Goal: Find specific page/section: Find specific page/section

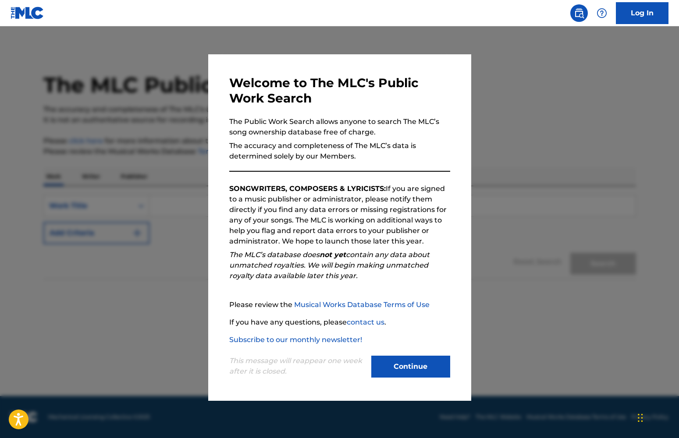
click at [439, 361] on button "Continue" at bounding box center [410, 367] width 79 height 22
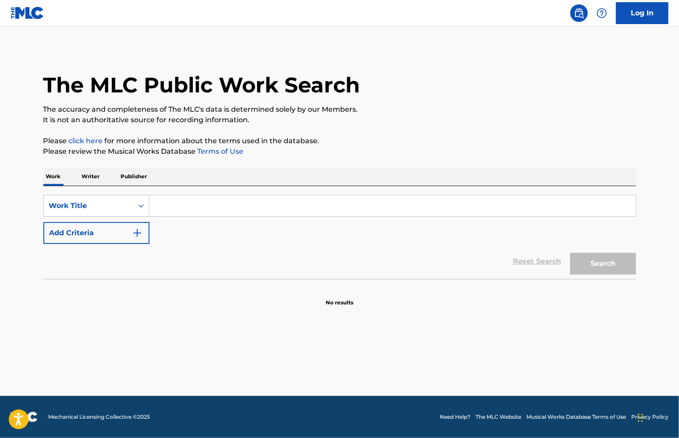
click at [176, 209] on input "Search Form" at bounding box center [392, 205] width 486 height 21
type input "p"
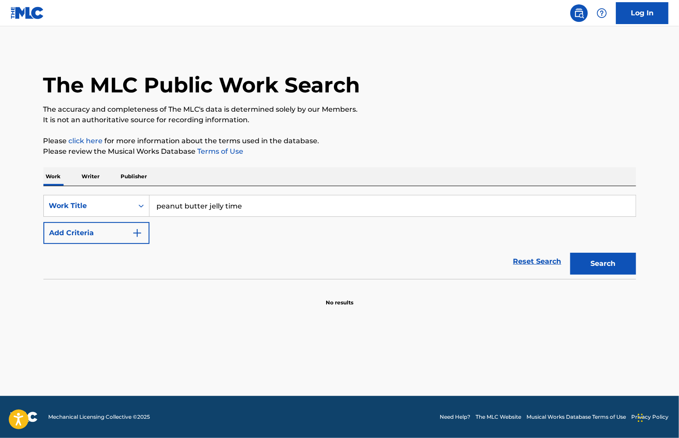
type input "peanut butter jelly time"
click at [570, 253] on button "Search" at bounding box center [603, 264] width 66 height 22
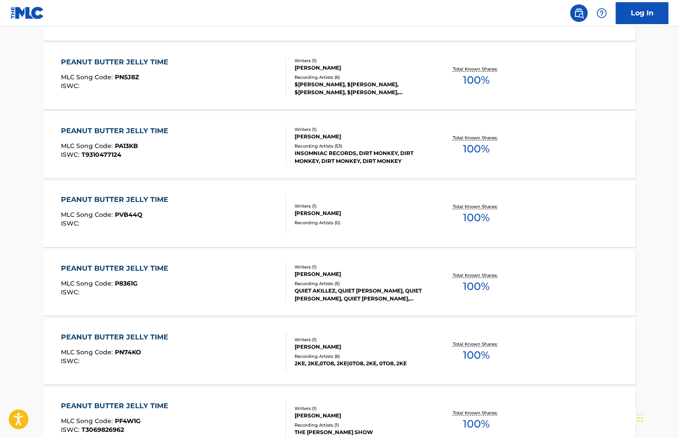
scroll to position [635, 0]
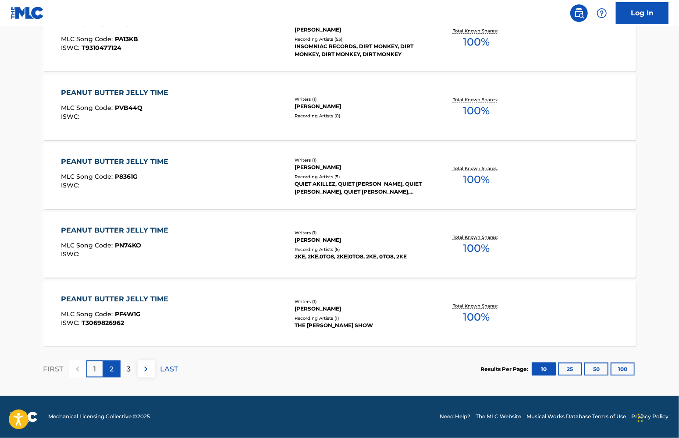
click at [117, 368] on div "2" at bounding box center [111, 369] width 17 height 17
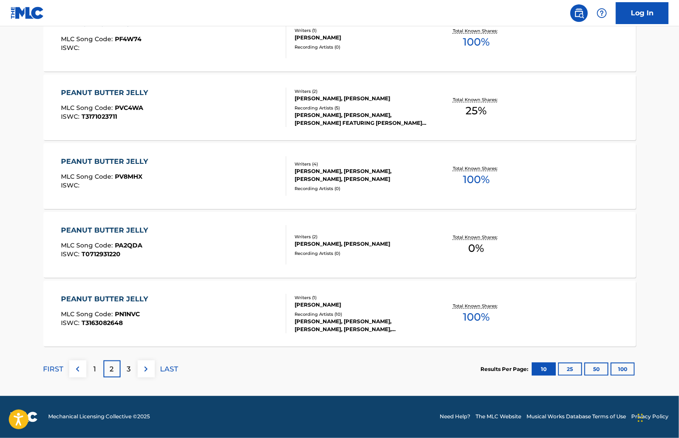
click at [131, 365] on div "3" at bounding box center [128, 369] width 17 height 17
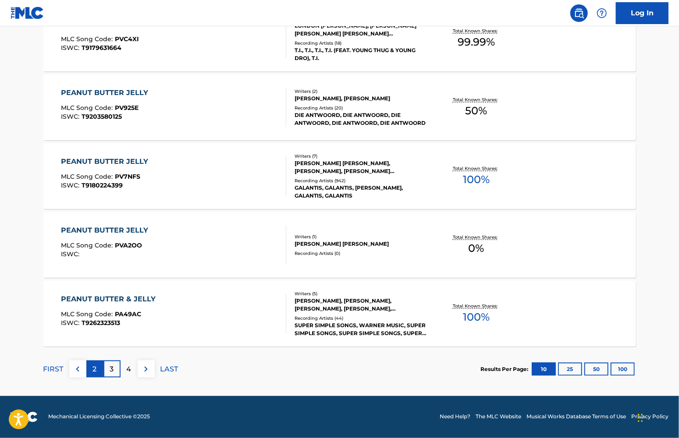
click at [94, 372] on p "2" at bounding box center [95, 369] width 4 height 11
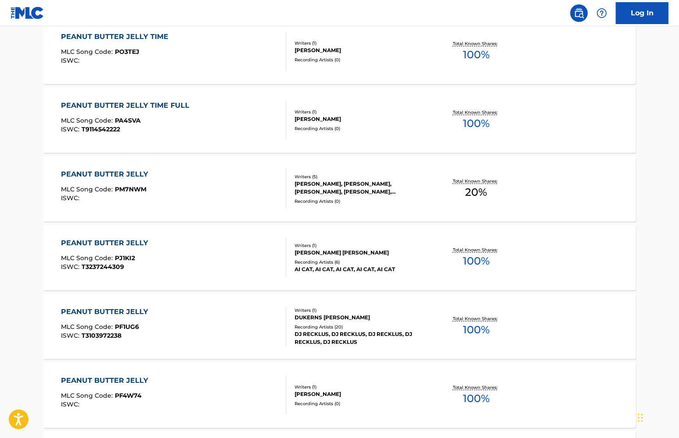
scroll to position [175, 0]
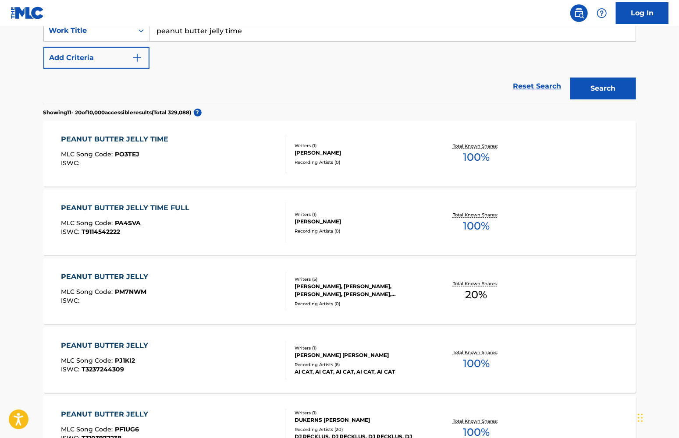
click at [214, 170] on div "PEANUT BUTTER JELLY TIME MLC Song Code : PO3TEJ ISWC :" at bounding box center [173, 153] width 225 height 39
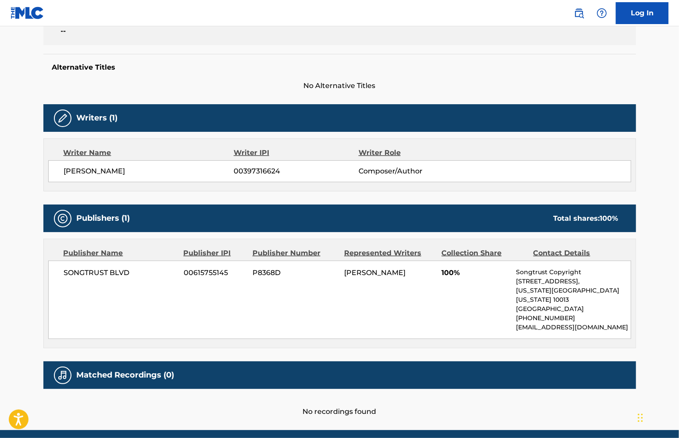
scroll to position [230, 0]
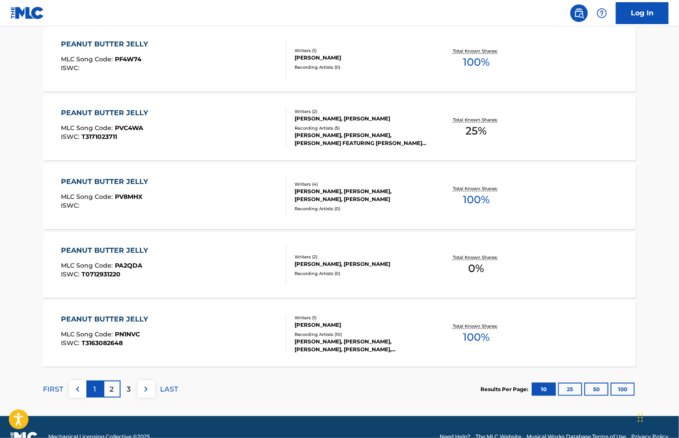
scroll to position [635, 0]
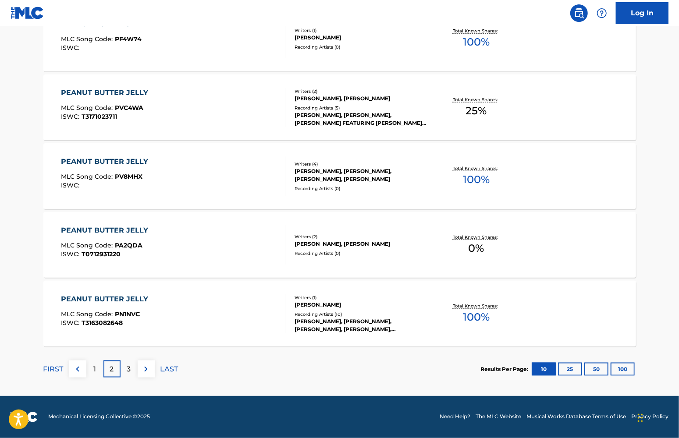
click at [100, 374] on div "1" at bounding box center [94, 369] width 17 height 17
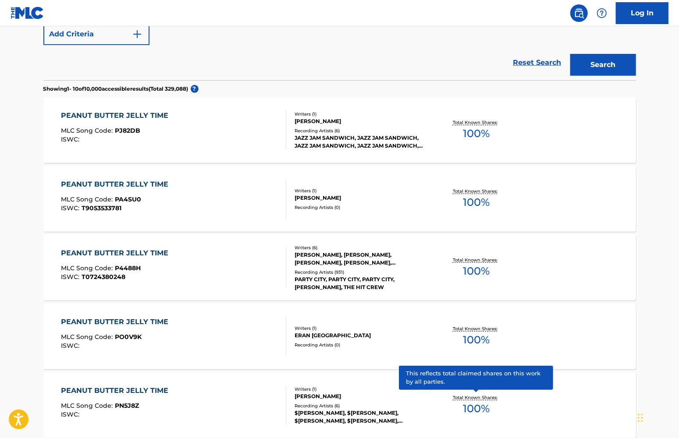
scroll to position [109, 0]
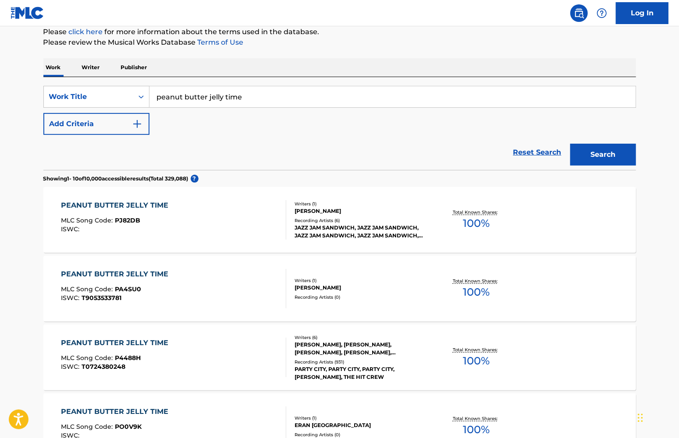
click at [151, 344] on div "PEANUT BUTTER JELLY TIME" at bounding box center [117, 343] width 112 height 11
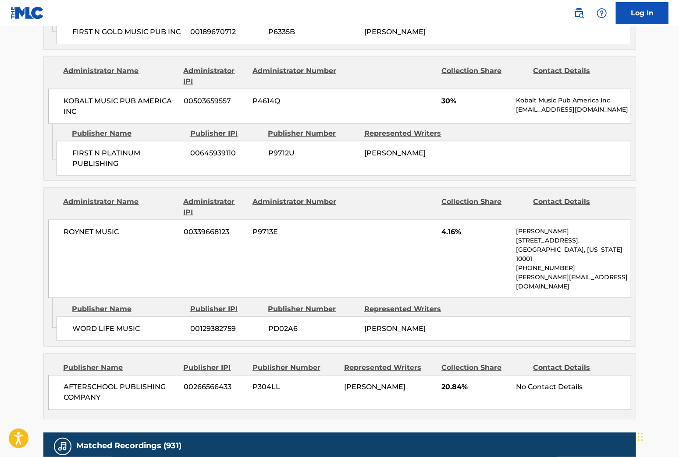
scroll to position [528, 0]
